Goal: Obtain resource: Download file/media

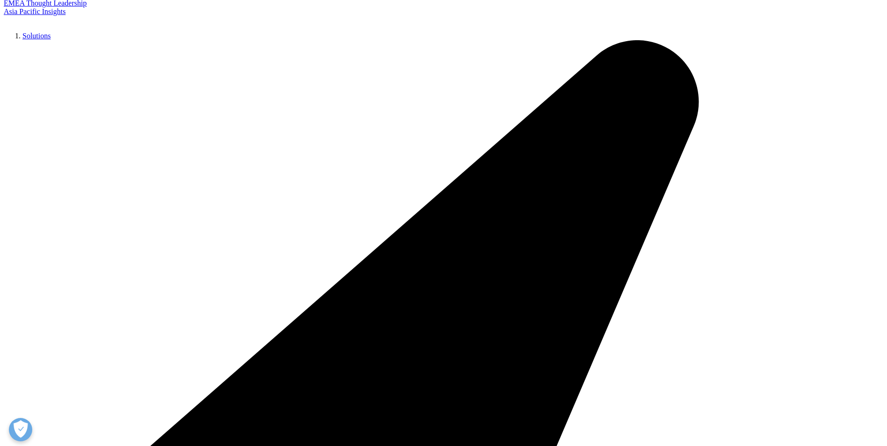
scroll to position [376, 552]
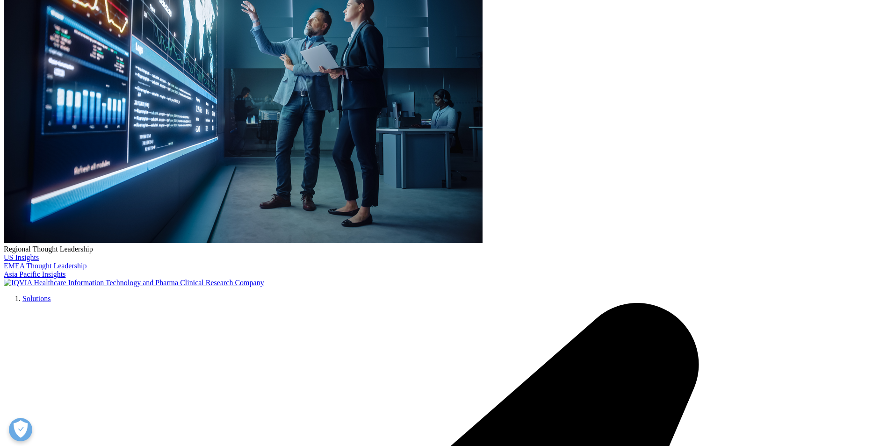
scroll to position [517, 552]
type input "Jennifer"
type input "Greeby"
type input "jennifer.greeby@triangleinsights.com"
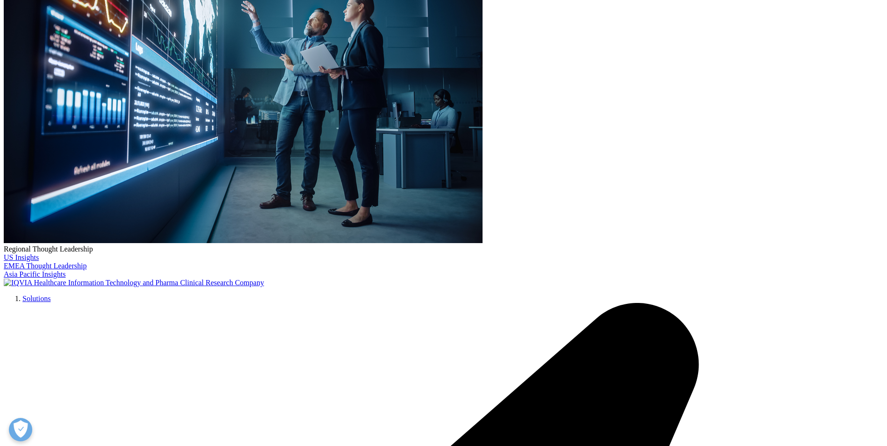
type input "Partner"
type input "Triangle Insights Group"
select select "[GEOGRAPHIC_DATA]"
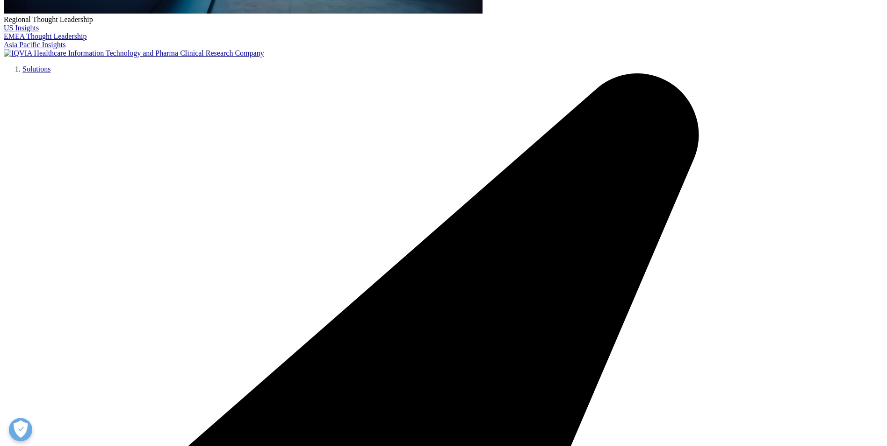
scroll to position [421, 0]
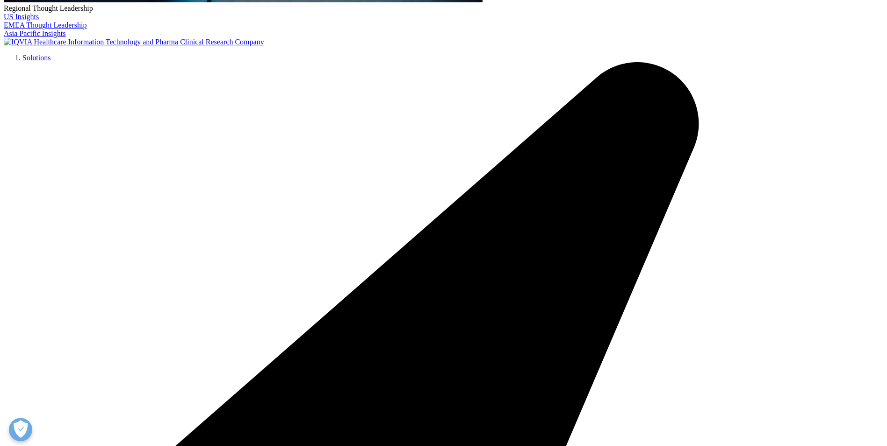
scroll to position [376, 552]
click at [311, 52] on link "Click here to download" at bounding box center [281, 46] width 111 height 12
